Goal: Transaction & Acquisition: Download file/media

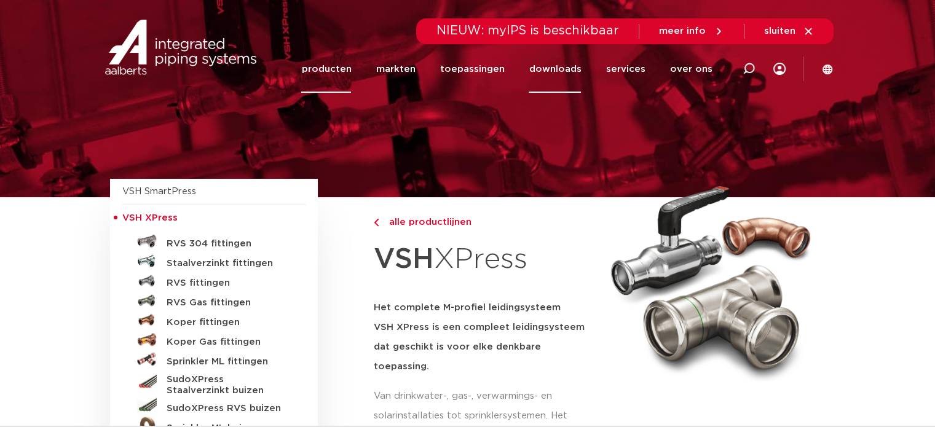
click at [569, 58] on link "downloads" at bounding box center [555, 69] width 52 height 47
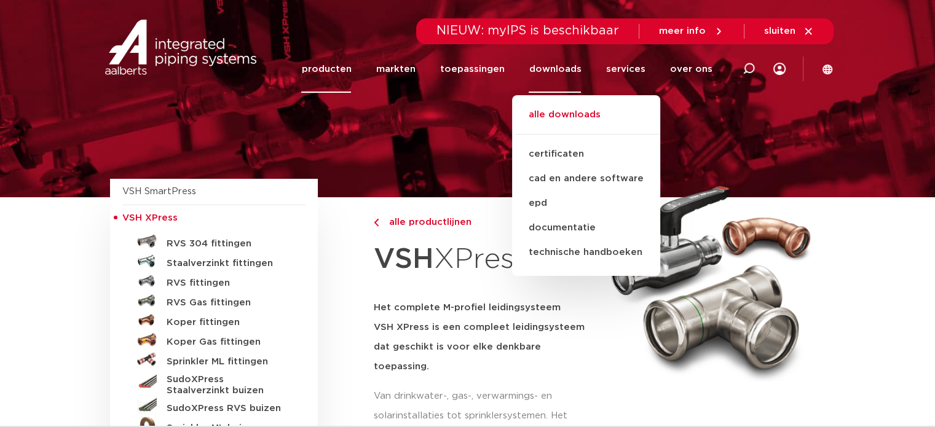
click at [557, 120] on link "alle downloads" at bounding box center [586, 121] width 148 height 27
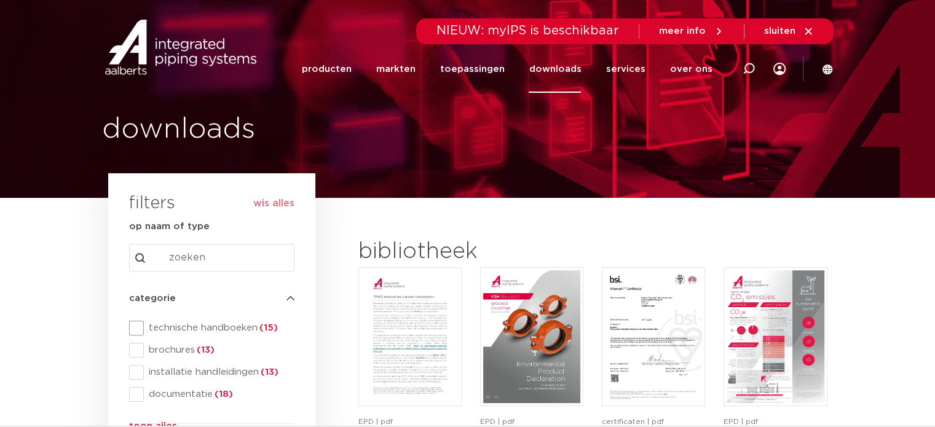
click at [143, 329] on span at bounding box center [136, 328] width 15 height 15
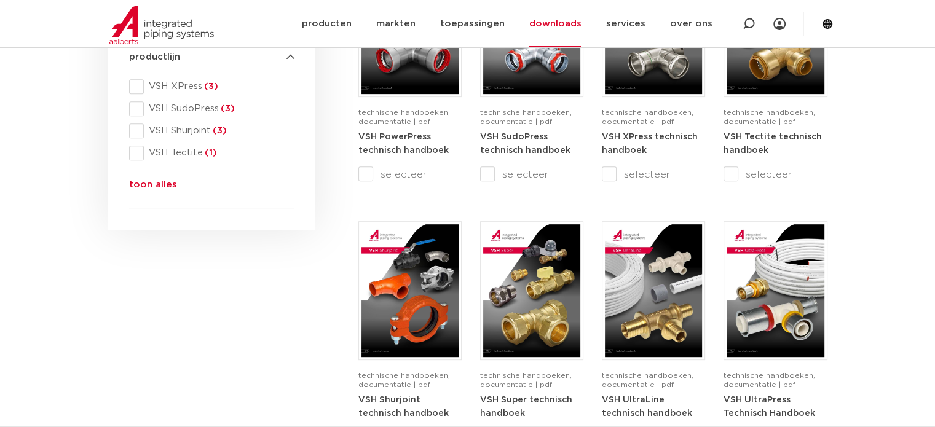
scroll to position [615, 0]
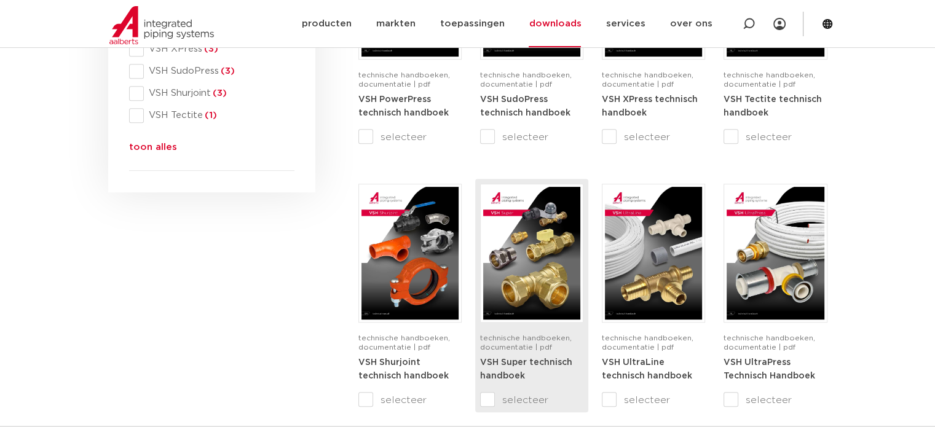
click at [539, 277] on img at bounding box center [531, 253] width 97 height 133
